Goal: Obtain resource: Download file/media

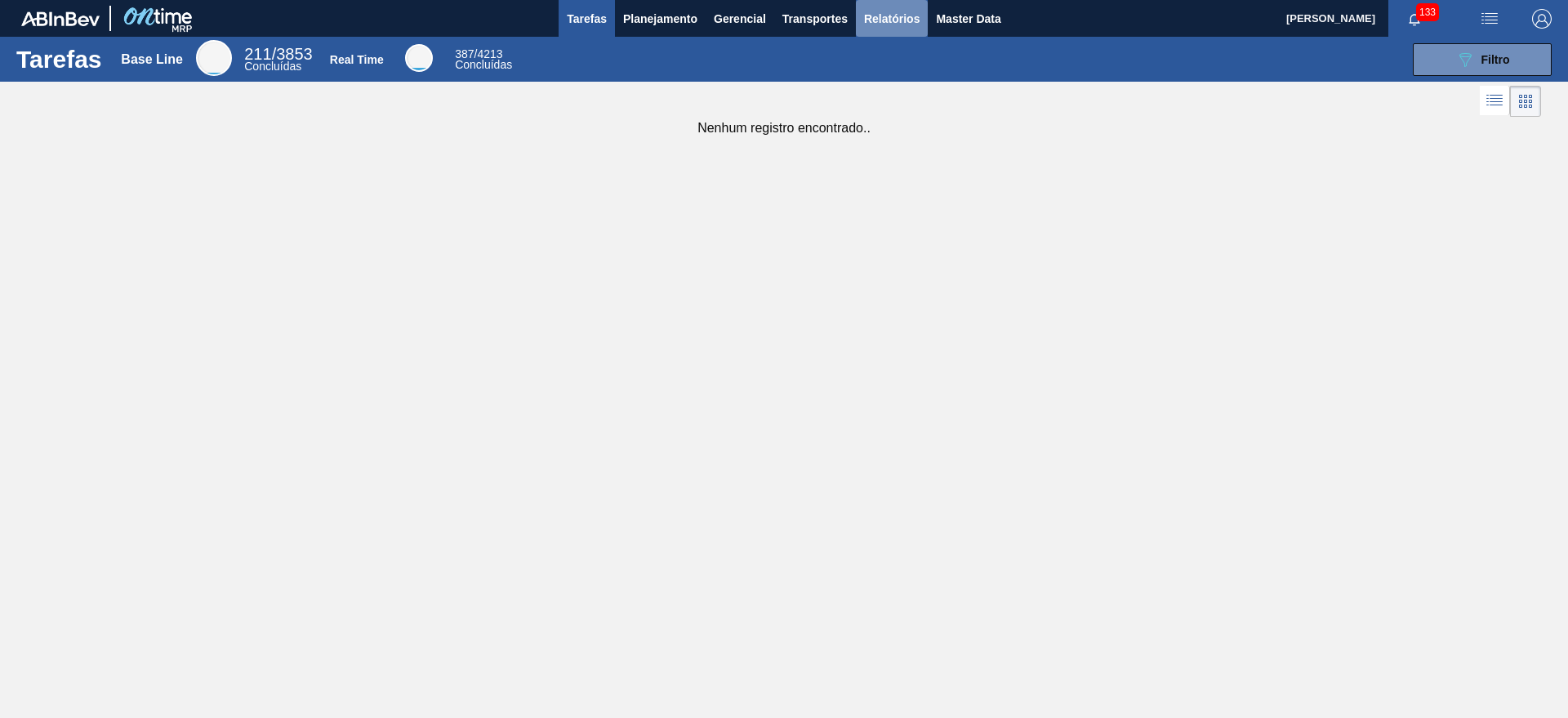
click at [899, 28] on button "Relatórios" at bounding box center [891, 18] width 72 height 37
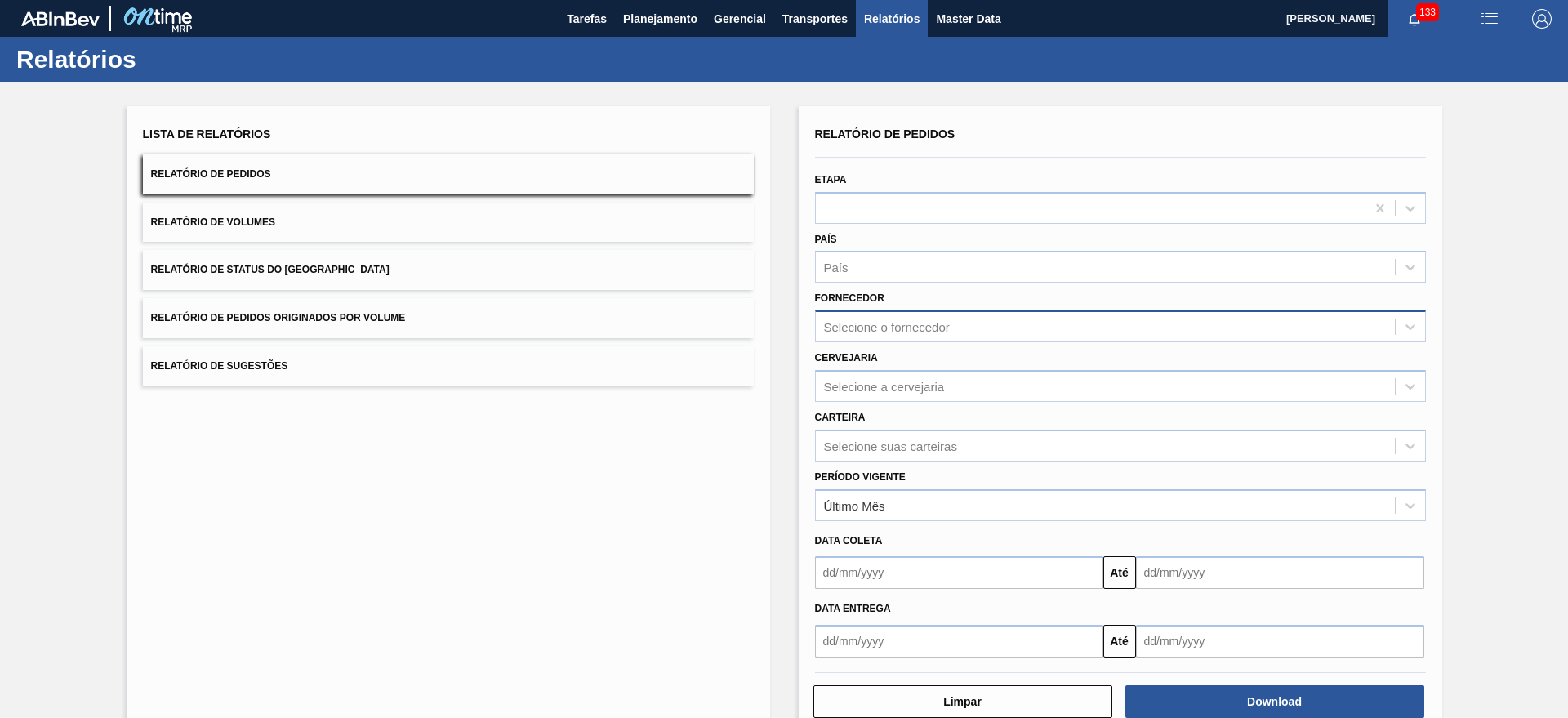
click at [931, 316] on div "Selecione o fornecedor" at bounding box center [1105, 327] width 579 height 23
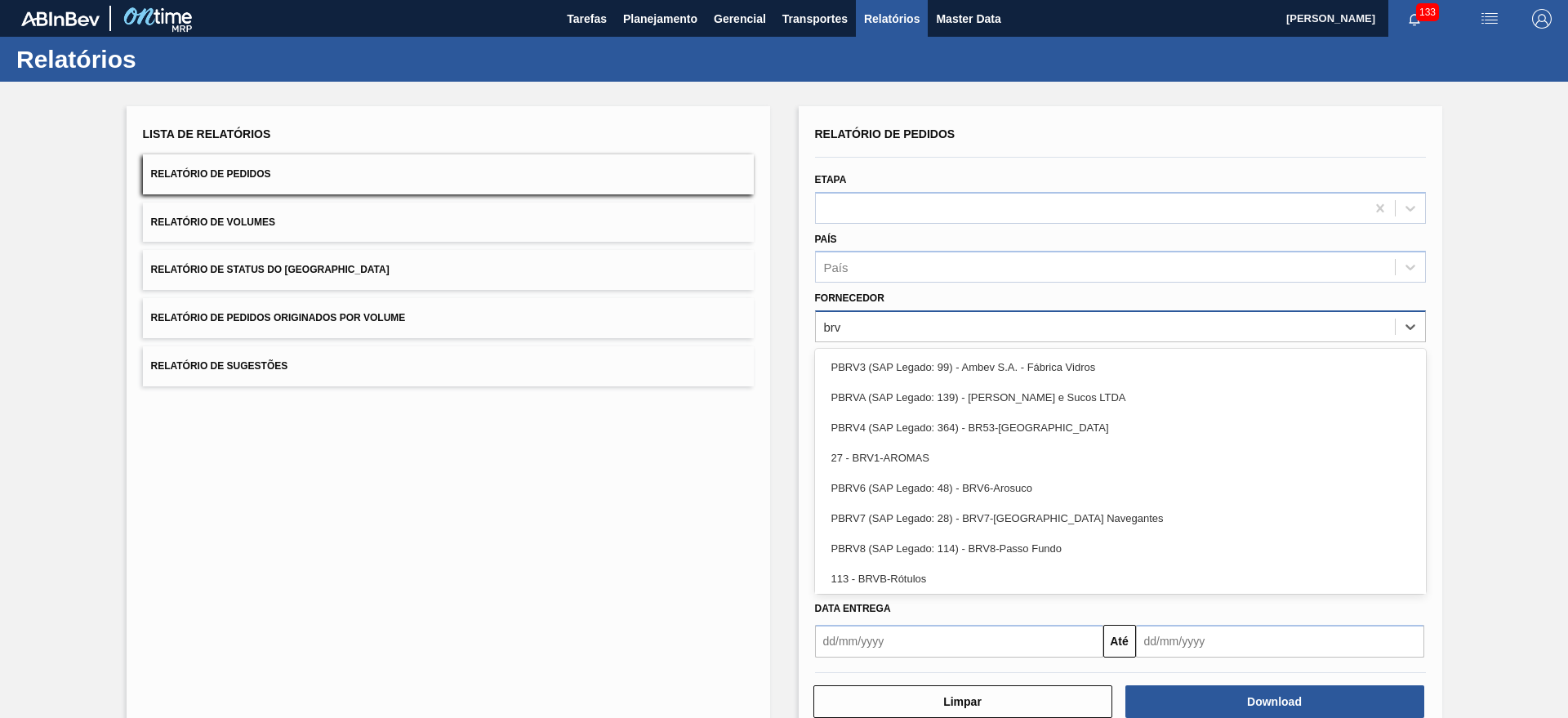
type input "brv4"
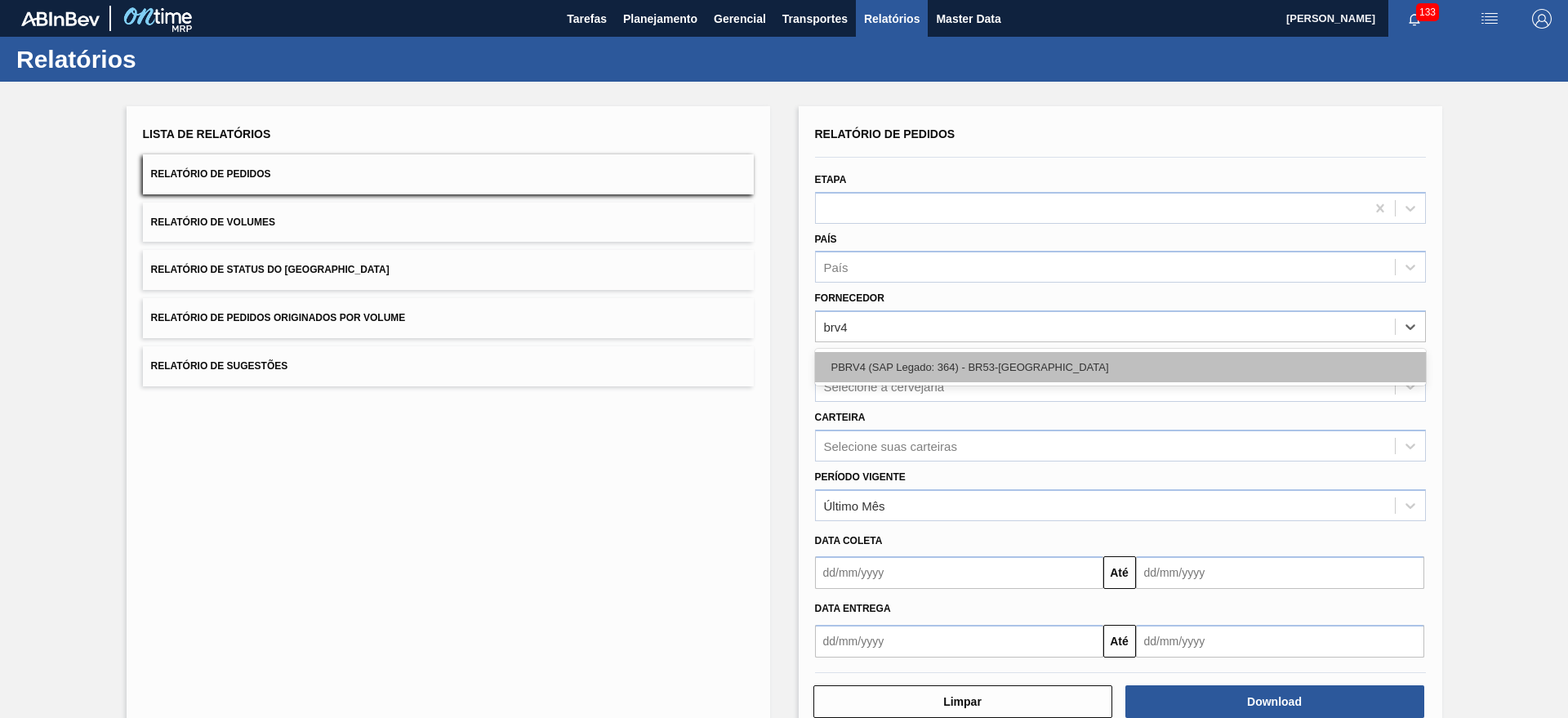
click at [961, 368] on div "PBRV4 (SAP Legado: 364) - BR53-[GEOGRAPHIC_DATA]" at bounding box center [1121, 367] width 611 height 30
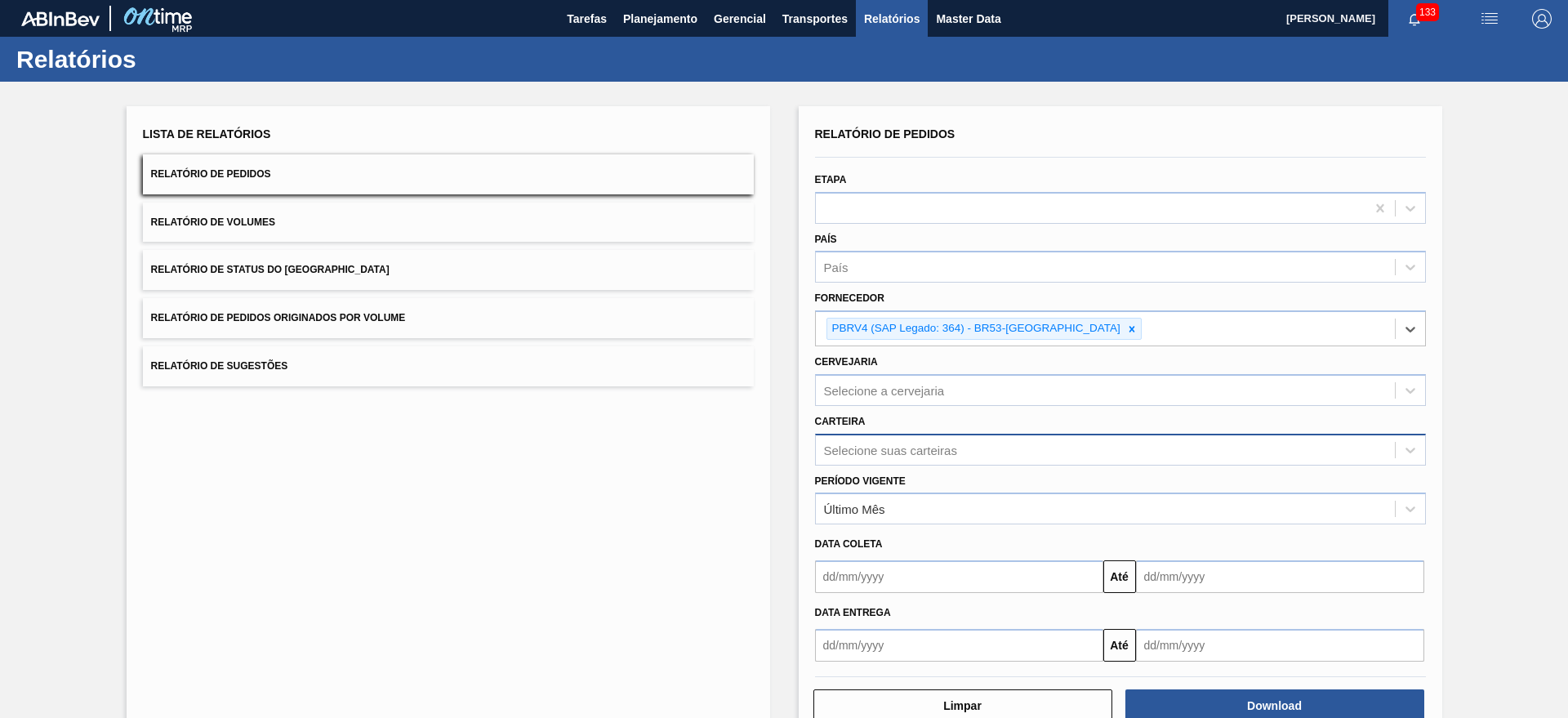
click at [900, 445] on div "Selecione suas carteiras" at bounding box center [890, 449] width 133 height 14
click at [790, 393] on div "Lista de Relatórios Relatório de Pedidos Relatório de Volumes Relatório de Stat…" at bounding box center [784, 420] width 1568 height 679
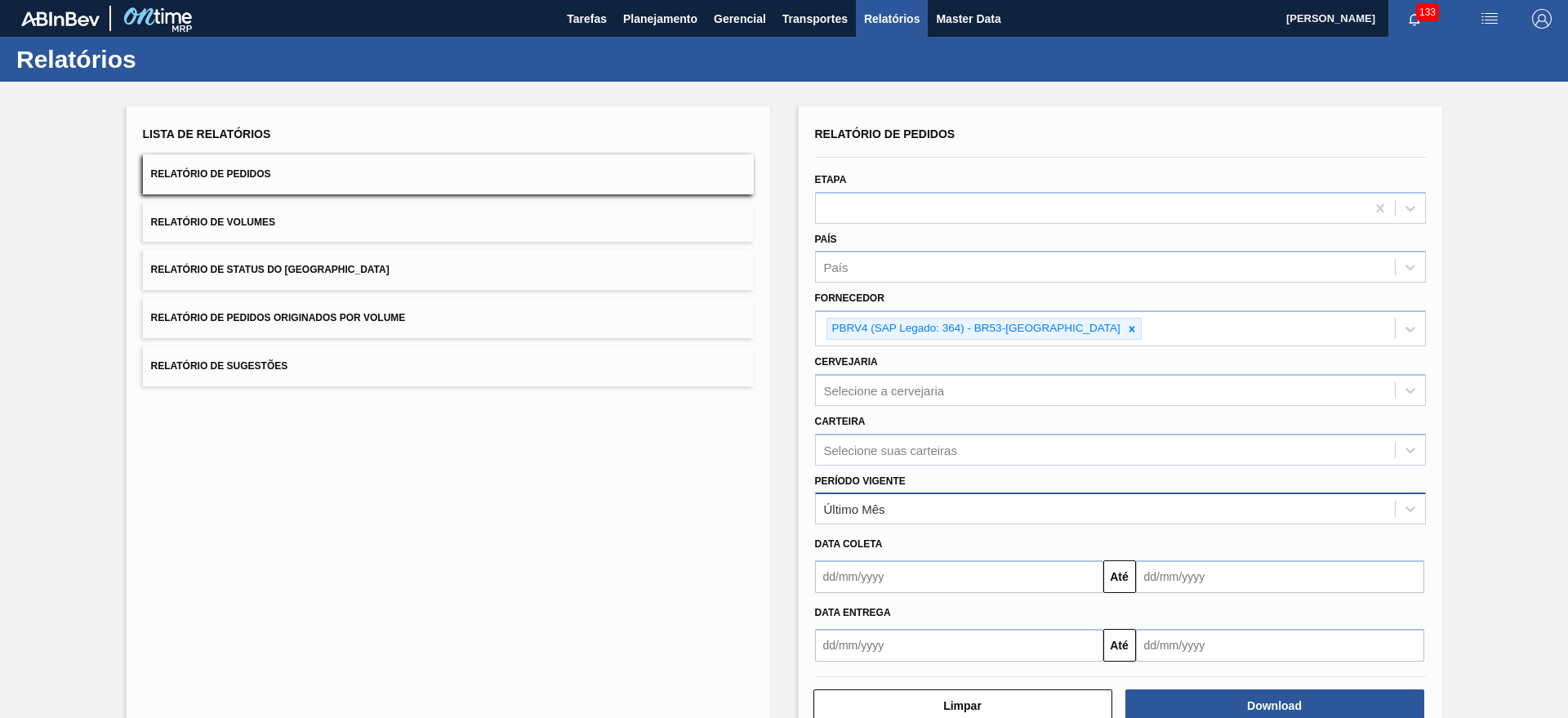
click at [865, 500] on div "Último Mês" at bounding box center [1105, 508] width 579 height 23
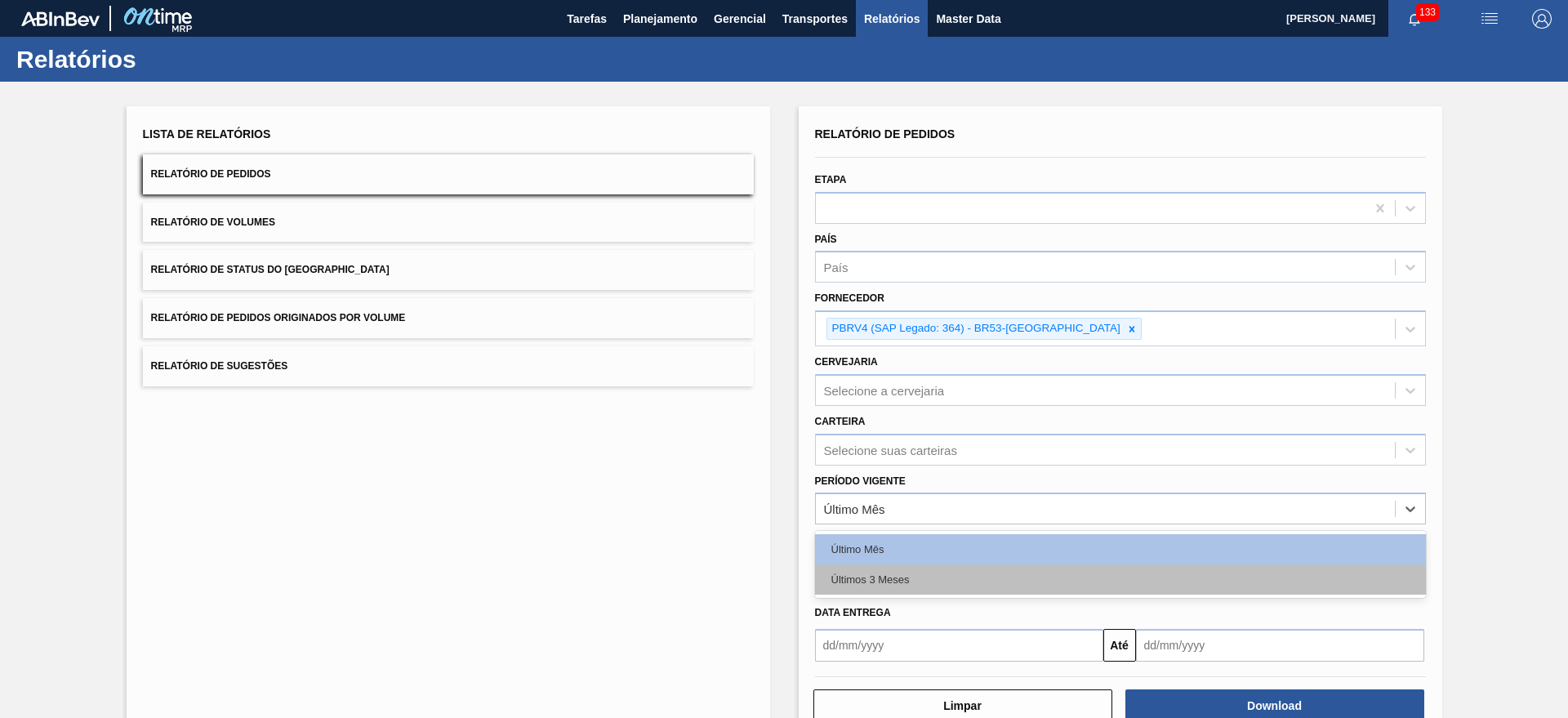
click at [875, 570] on div "Últimos 3 Meses" at bounding box center [1121, 579] width 611 height 30
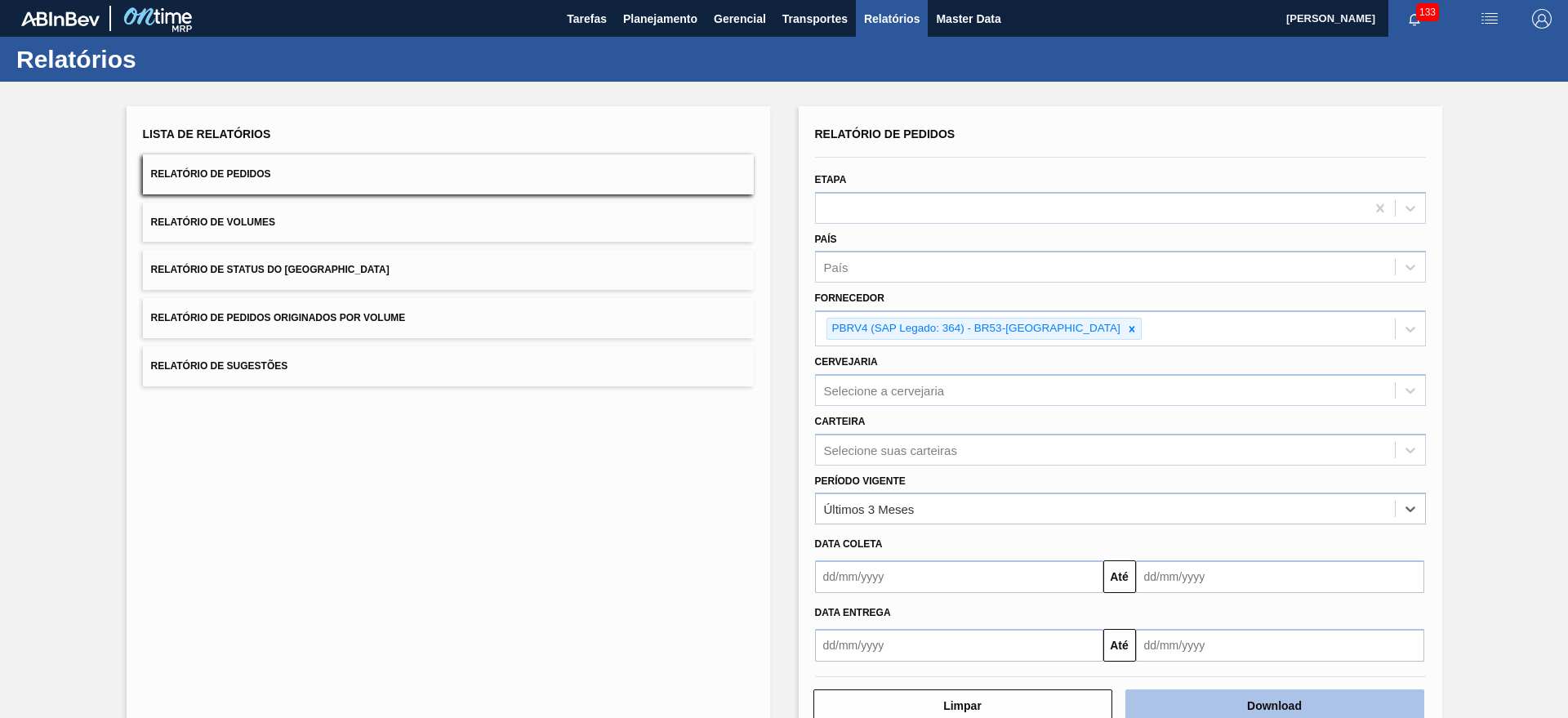
click at [1273, 707] on button "Download" at bounding box center [1274, 705] width 299 height 33
